Goal: Task Accomplishment & Management: Manage account settings

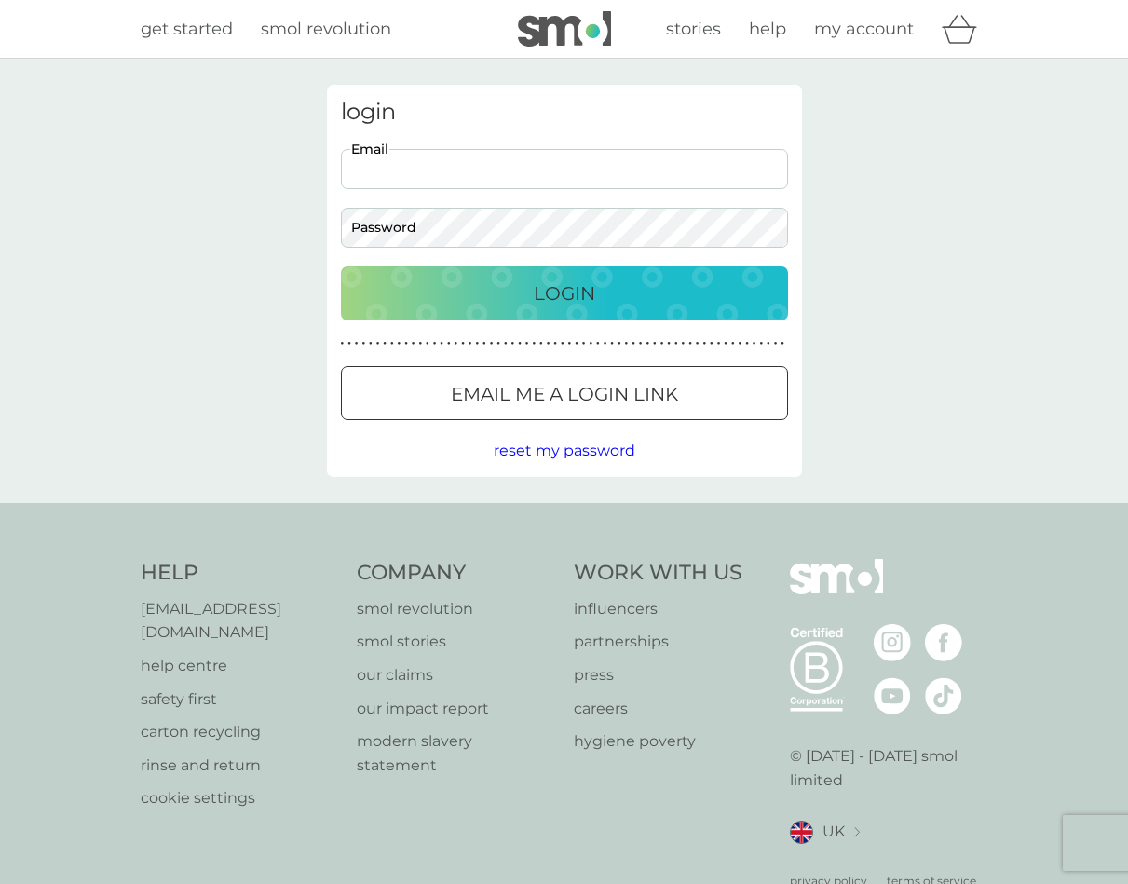
type input "[EMAIL_ADDRESS][DOMAIN_NAME]"
click at [568, 300] on p "Login" at bounding box center [564, 294] width 61 height 30
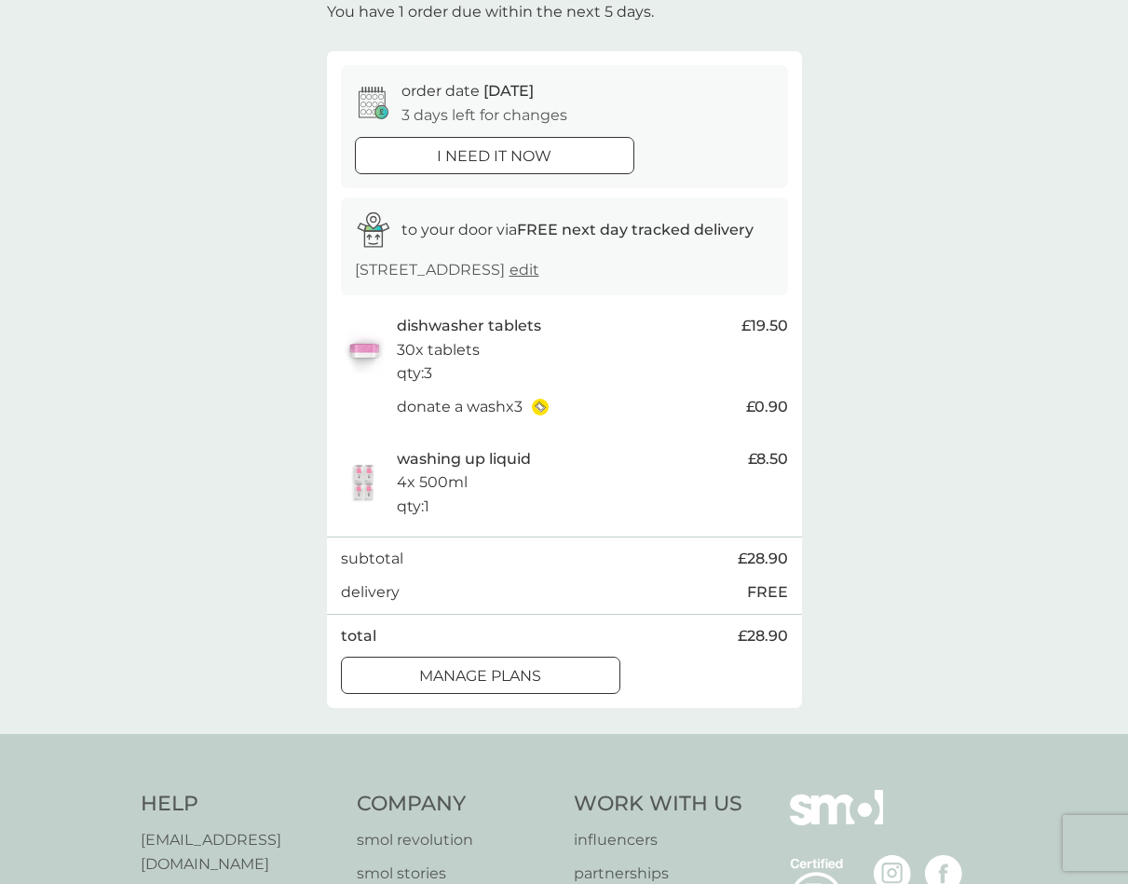
scroll to position [143, 0]
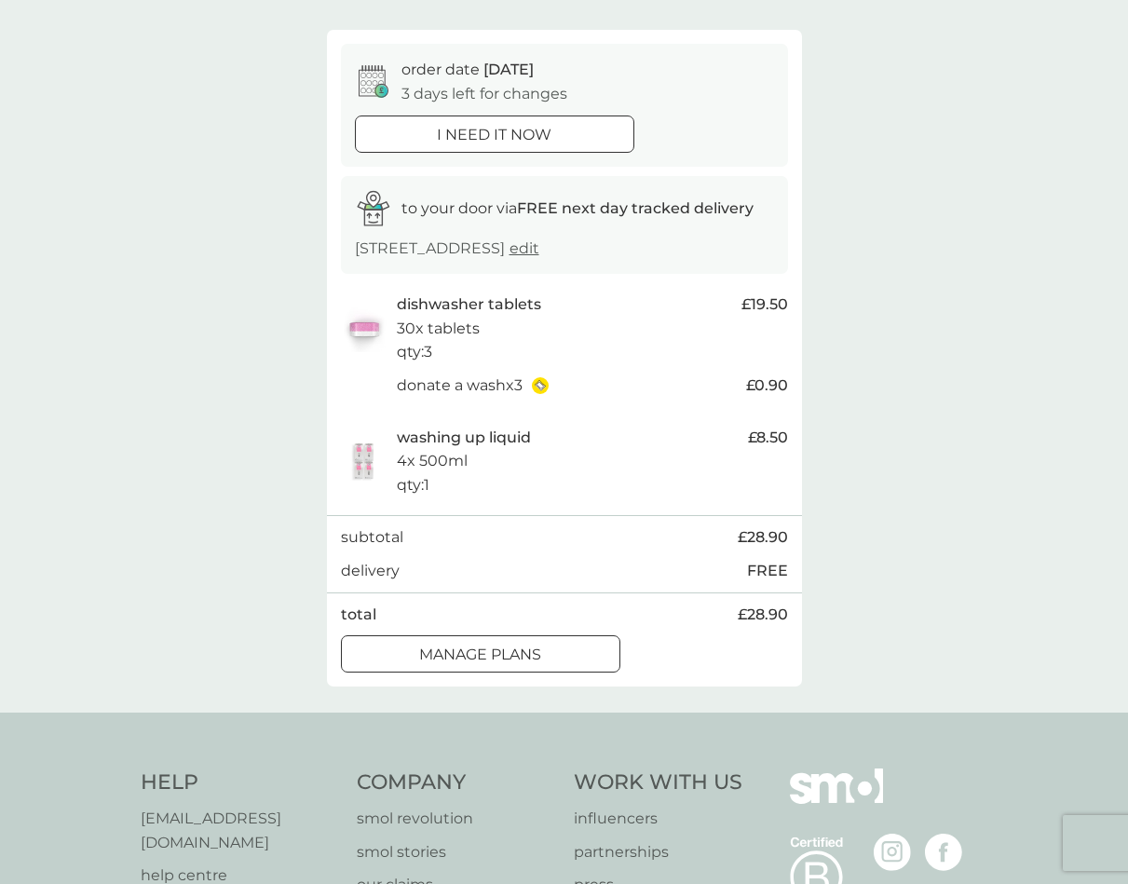
click at [503, 664] on div at bounding box center [480, 655] width 67 height 20
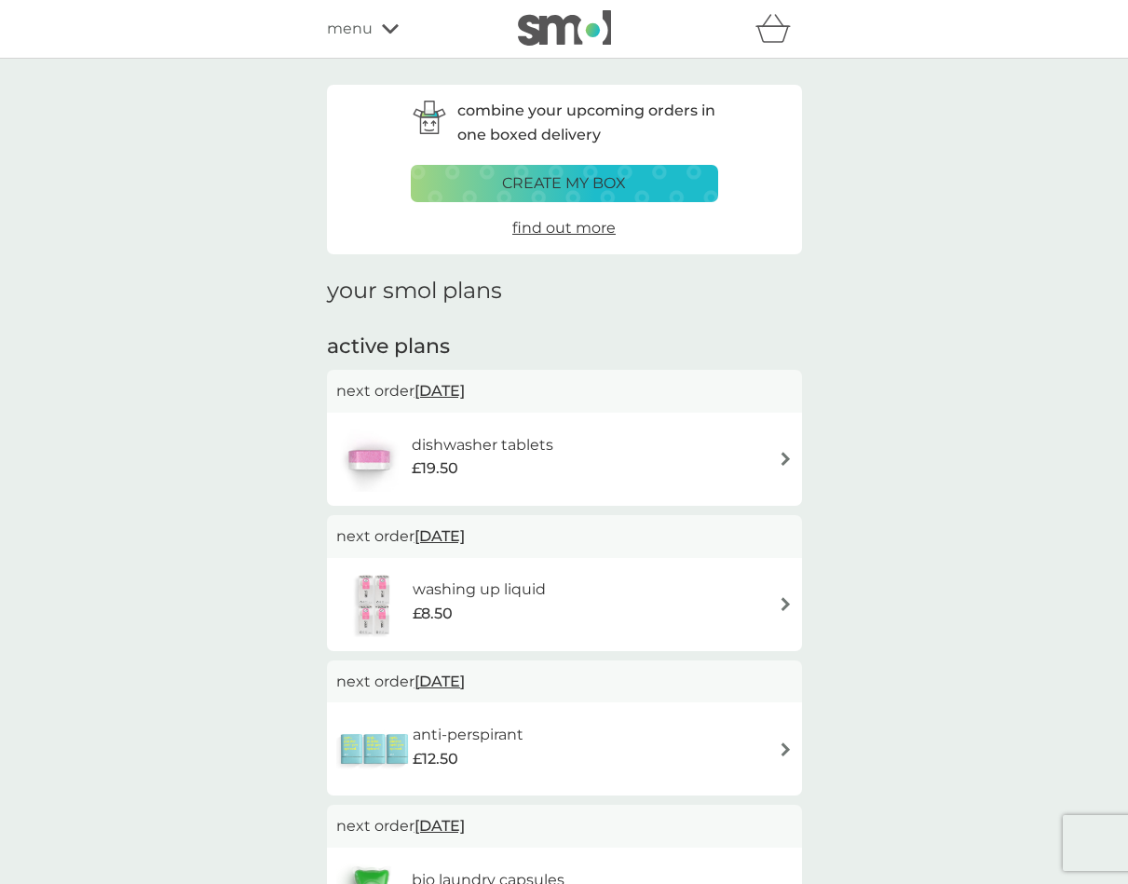
click at [519, 443] on h6 "dishwasher tablets" at bounding box center [483, 445] width 142 height 24
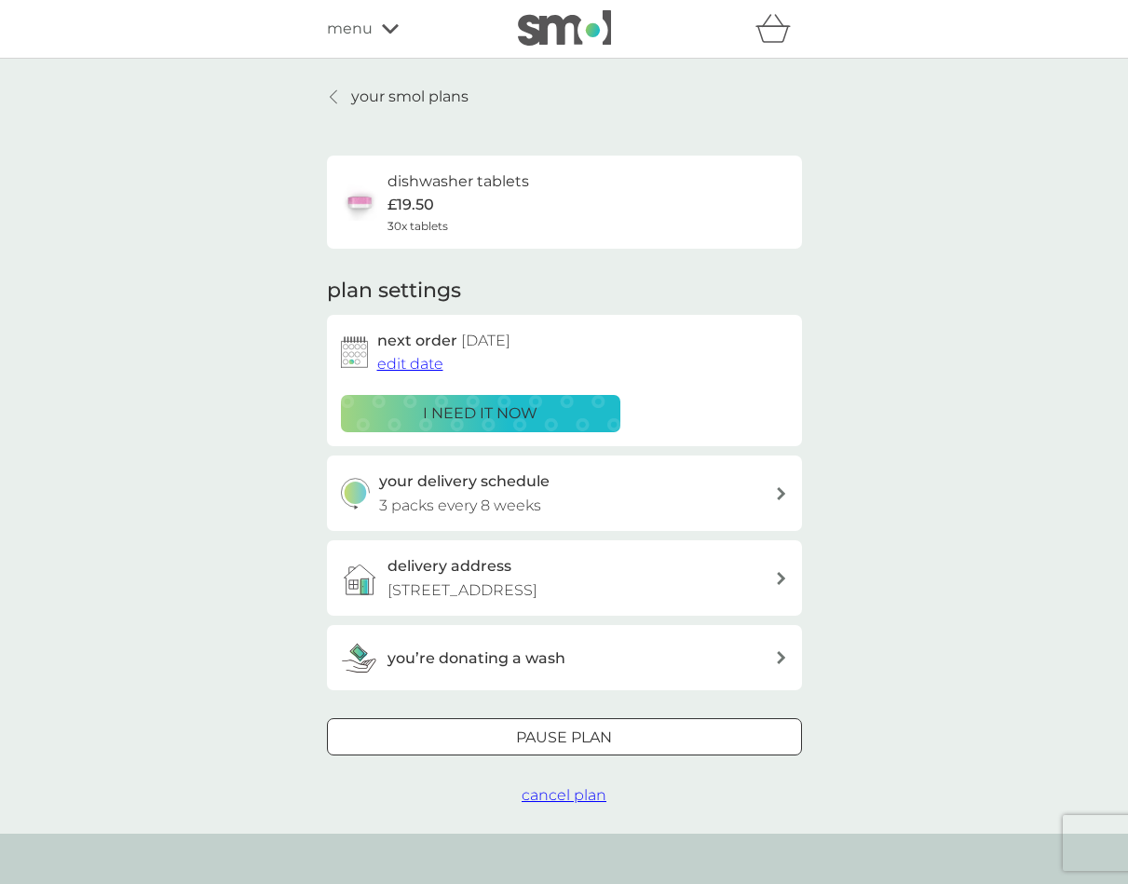
click at [581, 804] on span "cancel plan" at bounding box center [564, 795] width 85 height 18
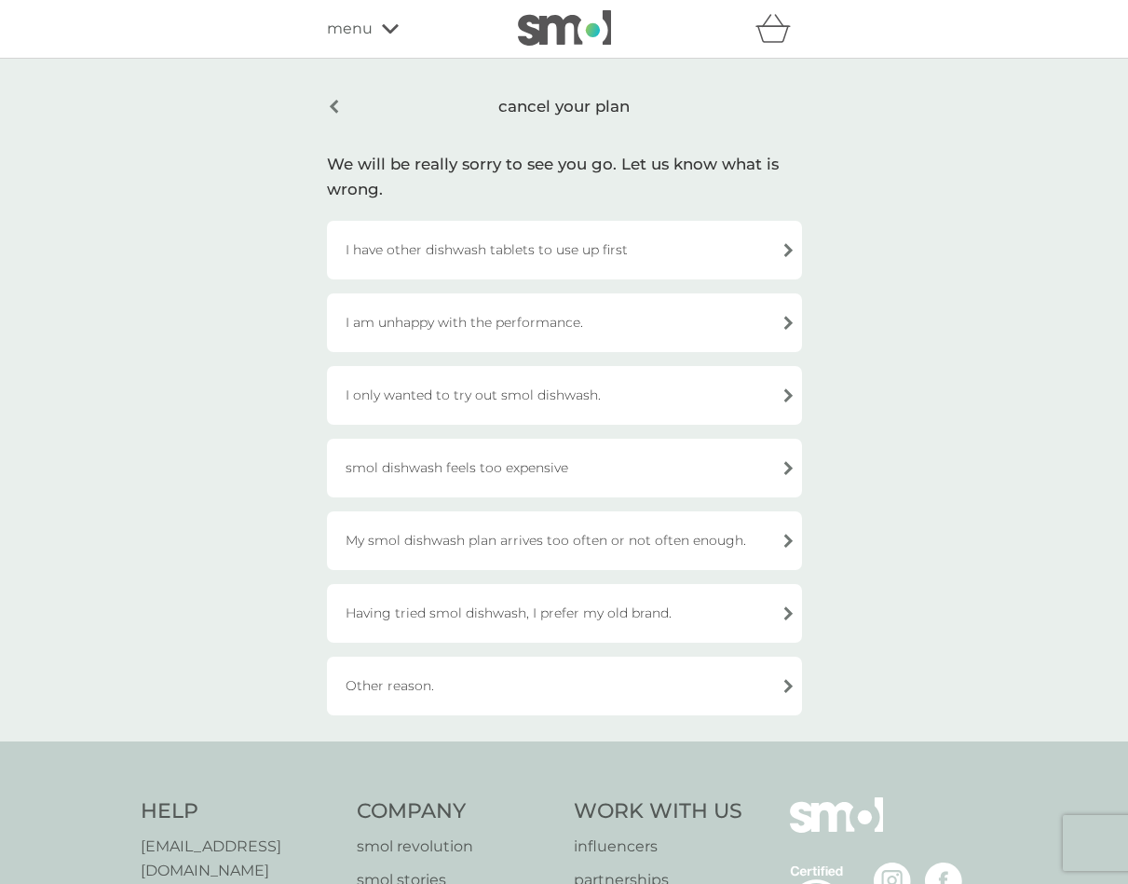
click at [567, 325] on div "I am unhappy with the performance." at bounding box center [564, 323] width 475 height 59
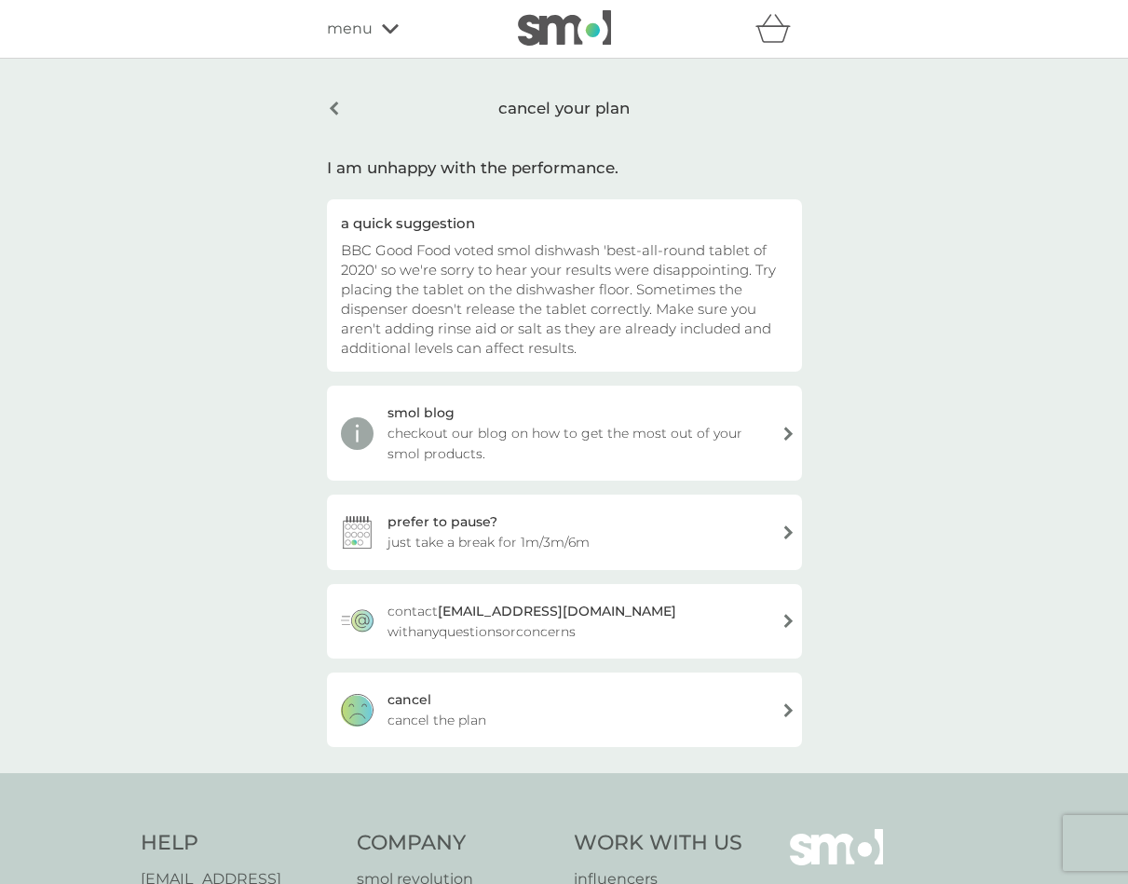
scroll to position [12, 0]
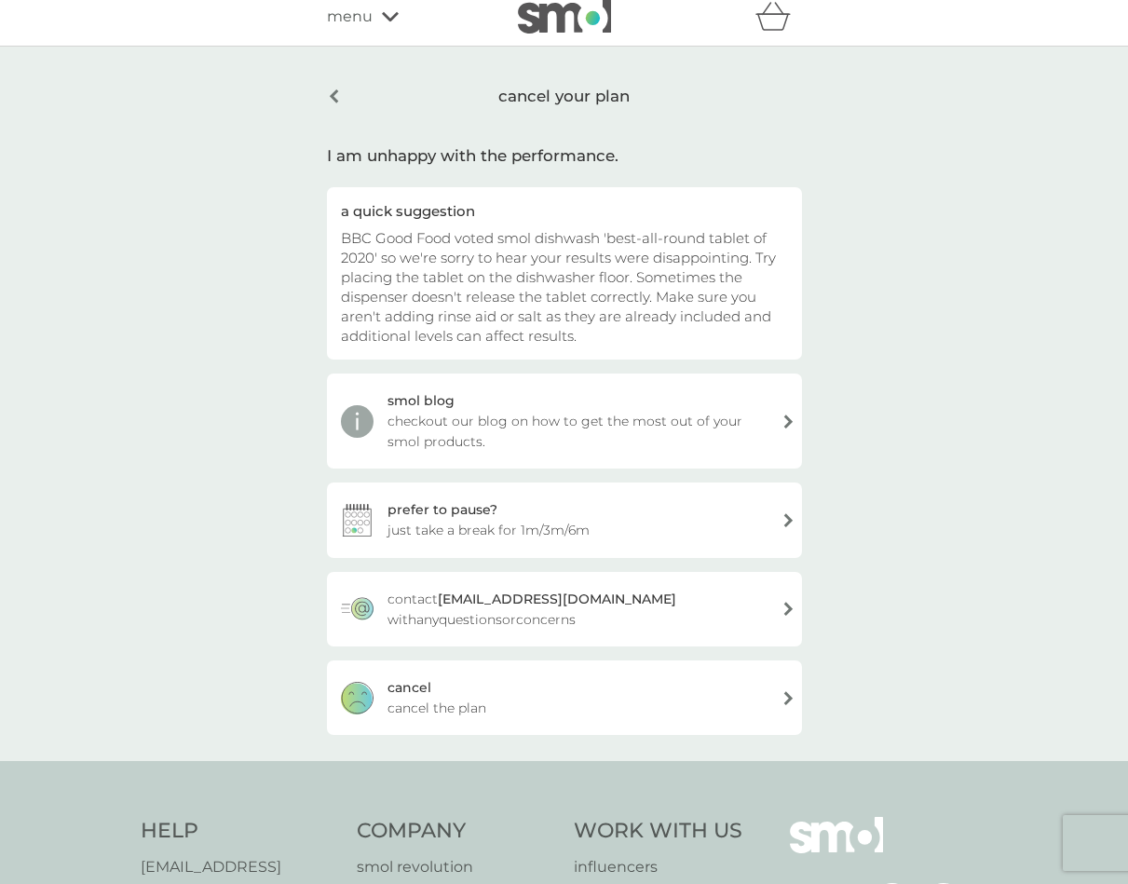
click at [458, 698] on span "cancel the plan" at bounding box center [437, 708] width 99 height 20
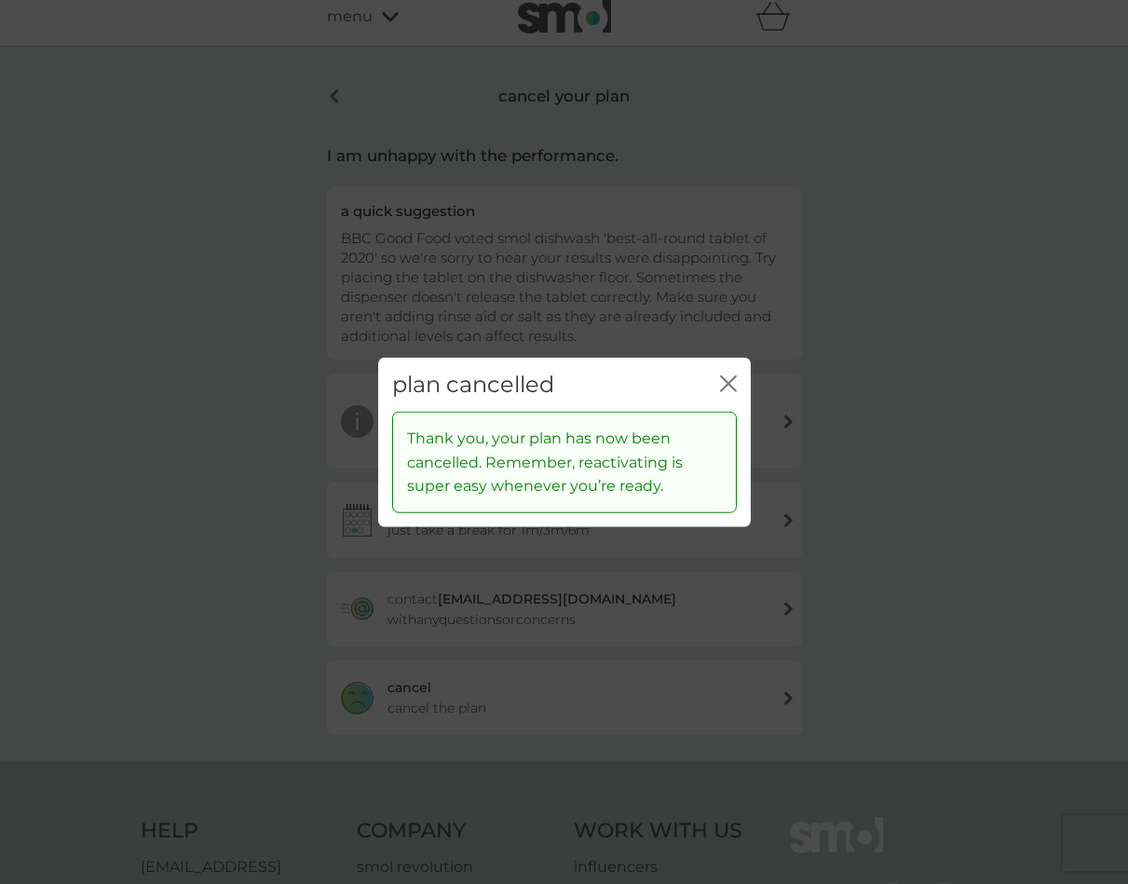
click at [730, 382] on icon "close" at bounding box center [732, 383] width 7 height 15
